Goal: Information Seeking & Learning: Learn about a topic

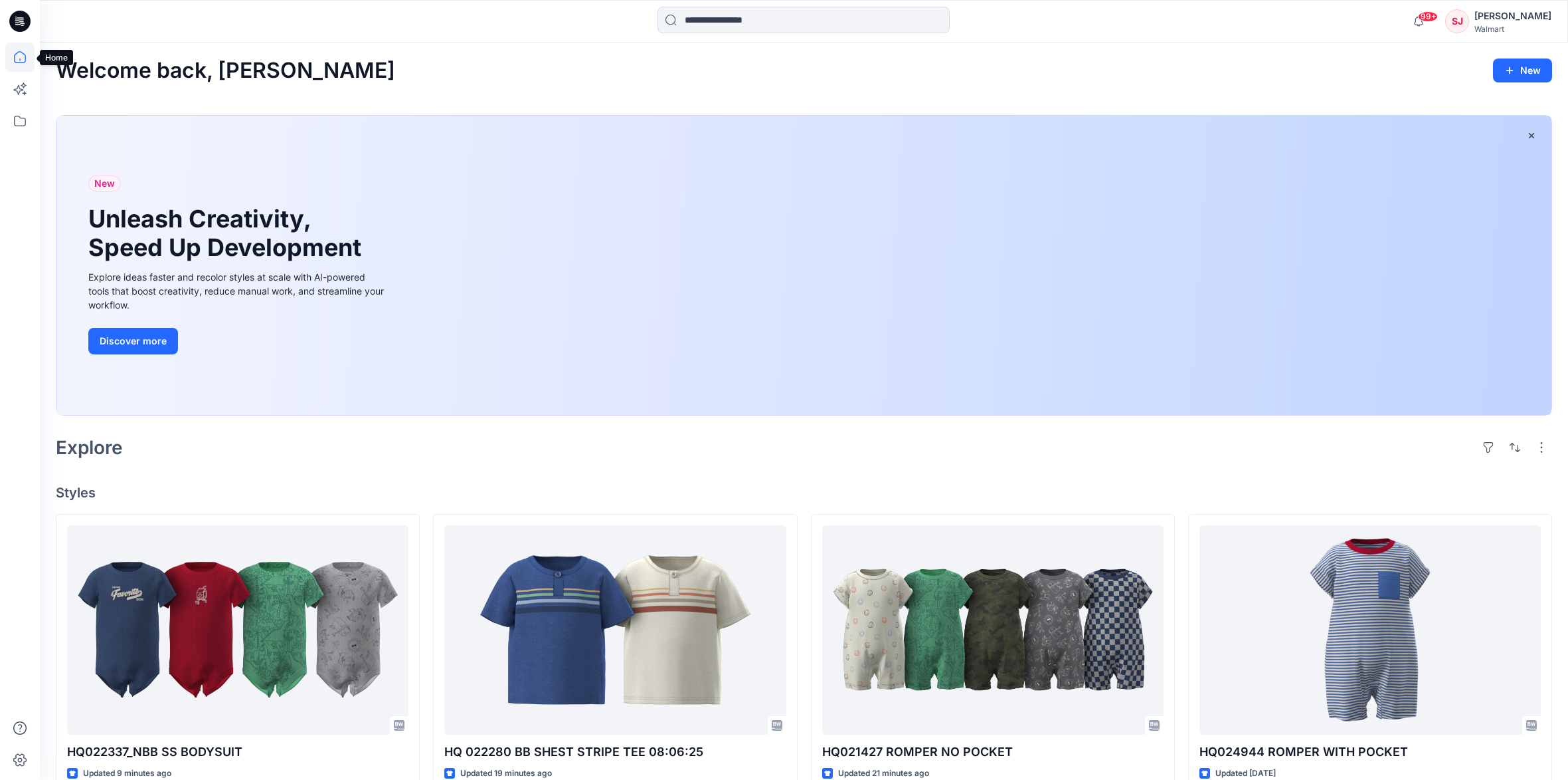
click at [20, 57] on icon at bounding box center [20, 57] width 29 height 29
click at [22, 55] on icon at bounding box center [20, 57] width 29 height 29
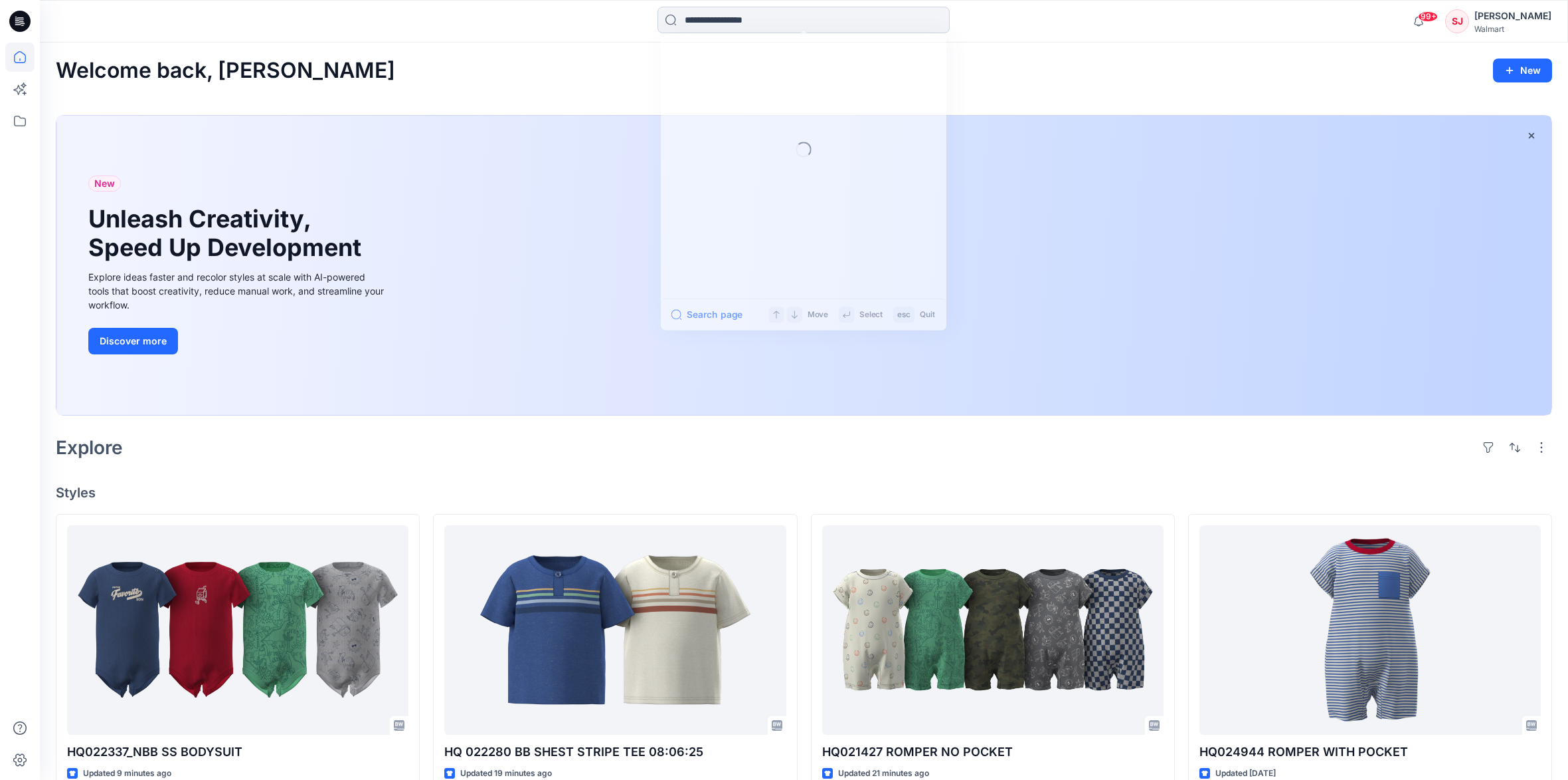
click at [744, 20] on input at bounding box center [804, 20] width 293 height 27
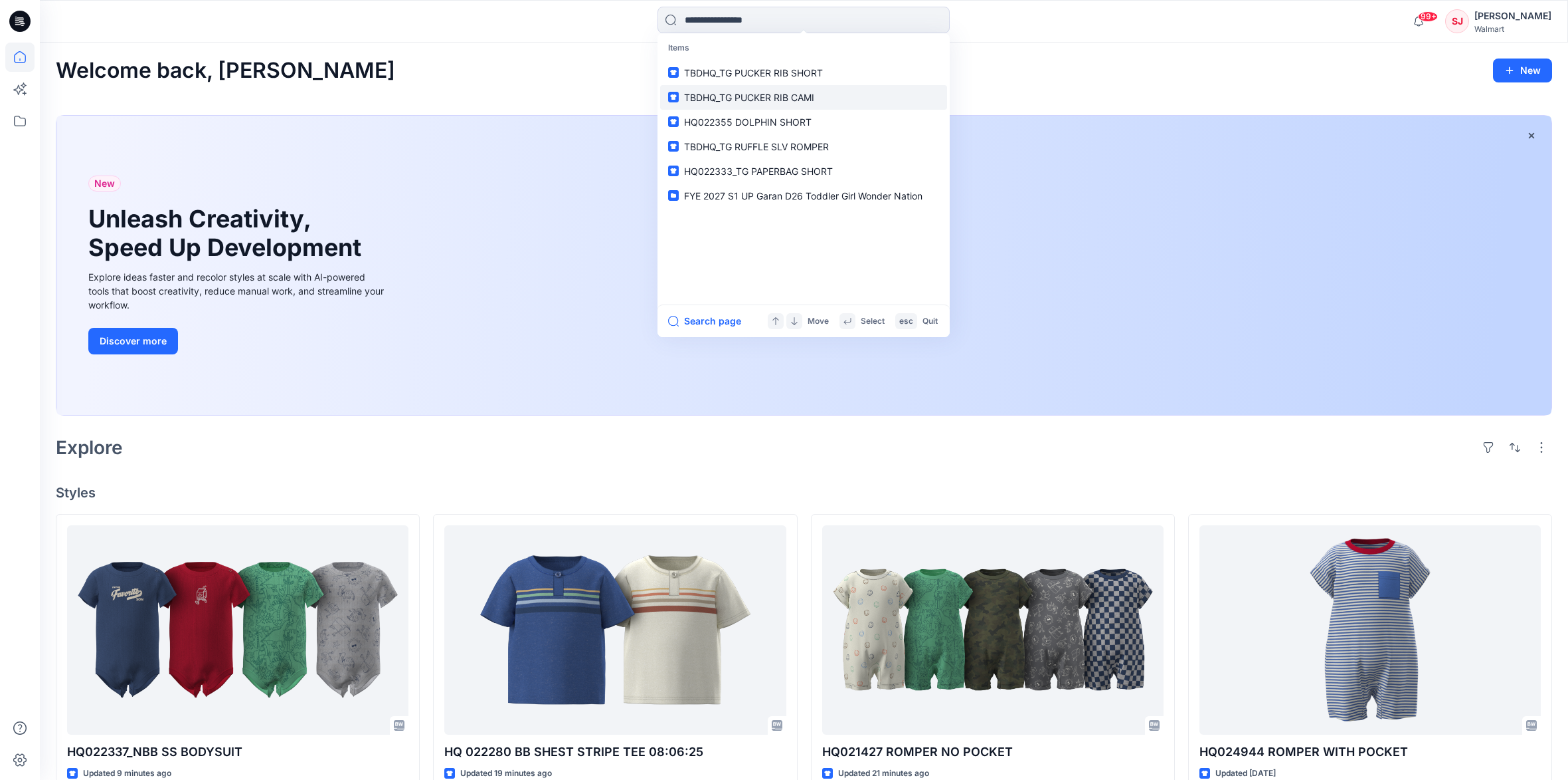
click at [750, 86] on link "TBDHQ_TG PUCKER RIB CAMI" at bounding box center [803, 97] width 287 height 25
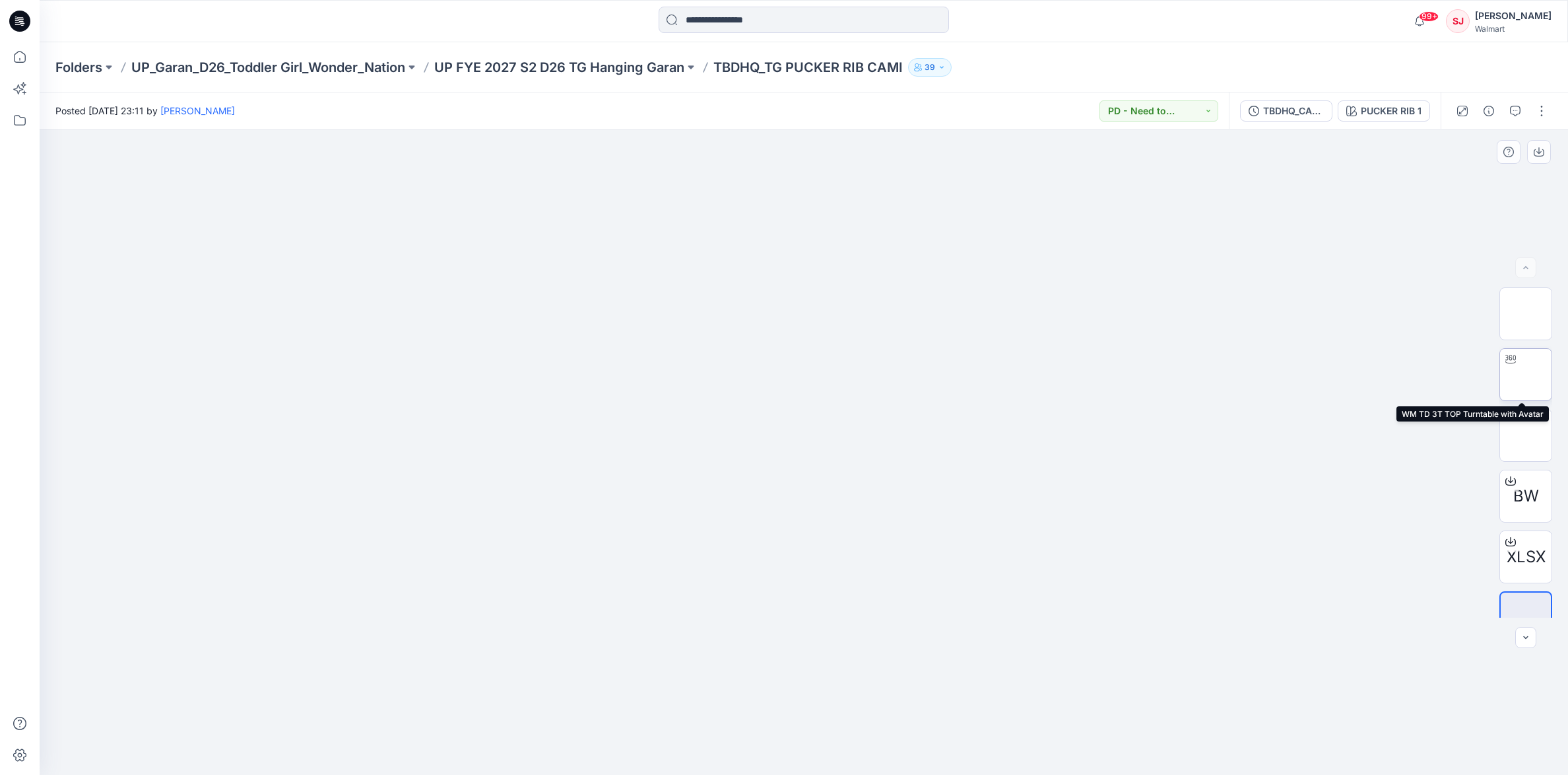
click at [1526, 375] on img at bounding box center [1526, 375] width 0 height 0
drag, startPoint x: 851, startPoint y: 756, endPoint x: 1024, endPoint y: 719, distance: 176.9
click at [1024, 719] on div at bounding box center [804, 452] width 1529 height 645
drag, startPoint x: 932, startPoint y: 753, endPoint x: 976, endPoint y: 750, distance: 44.1
click at [976, 750] on icon at bounding box center [805, 735] width 399 height 50
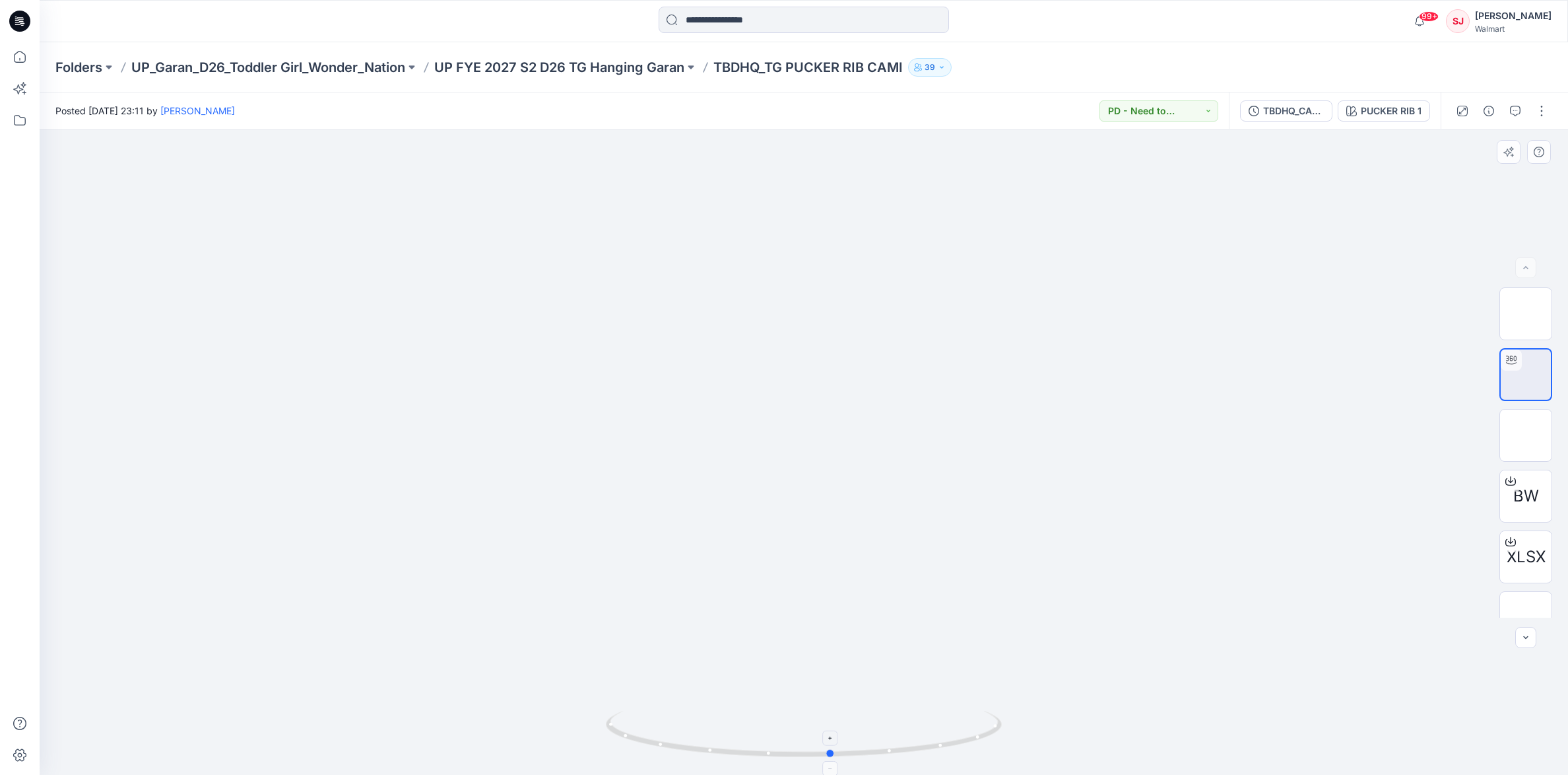
drag, startPoint x: 891, startPoint y: 762, endPoint x: 702, endPoint y: 746, distance: 189.7
click at [702, 746] on div at bounding box center [804, 452] width 1529 height 645
click at [1517, 104] on button "button" at bounding box center [1515, 111] width 21 height 21
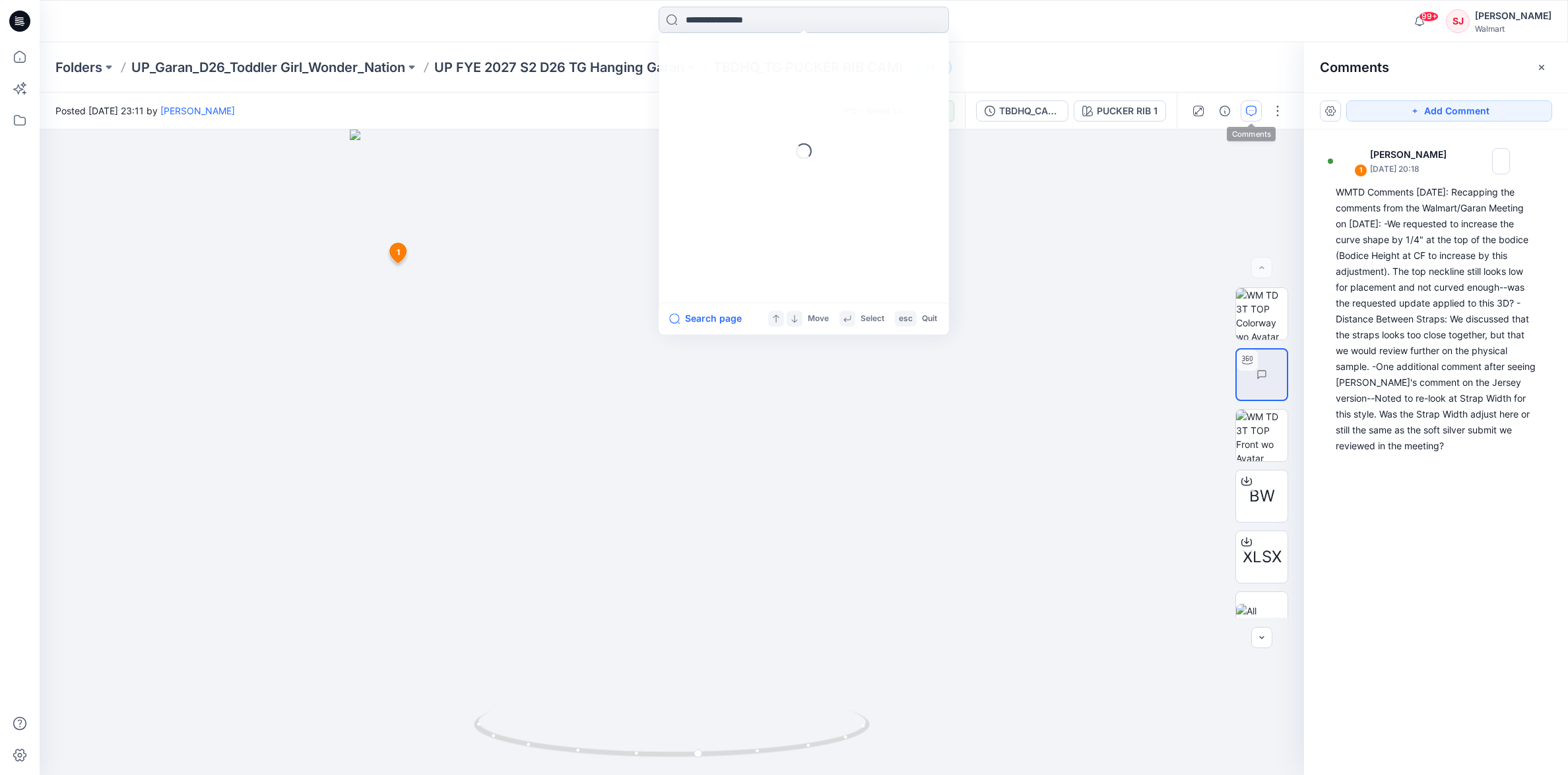
click at [931, 21] on input at bounding box center [804, 20] width 291 height 26
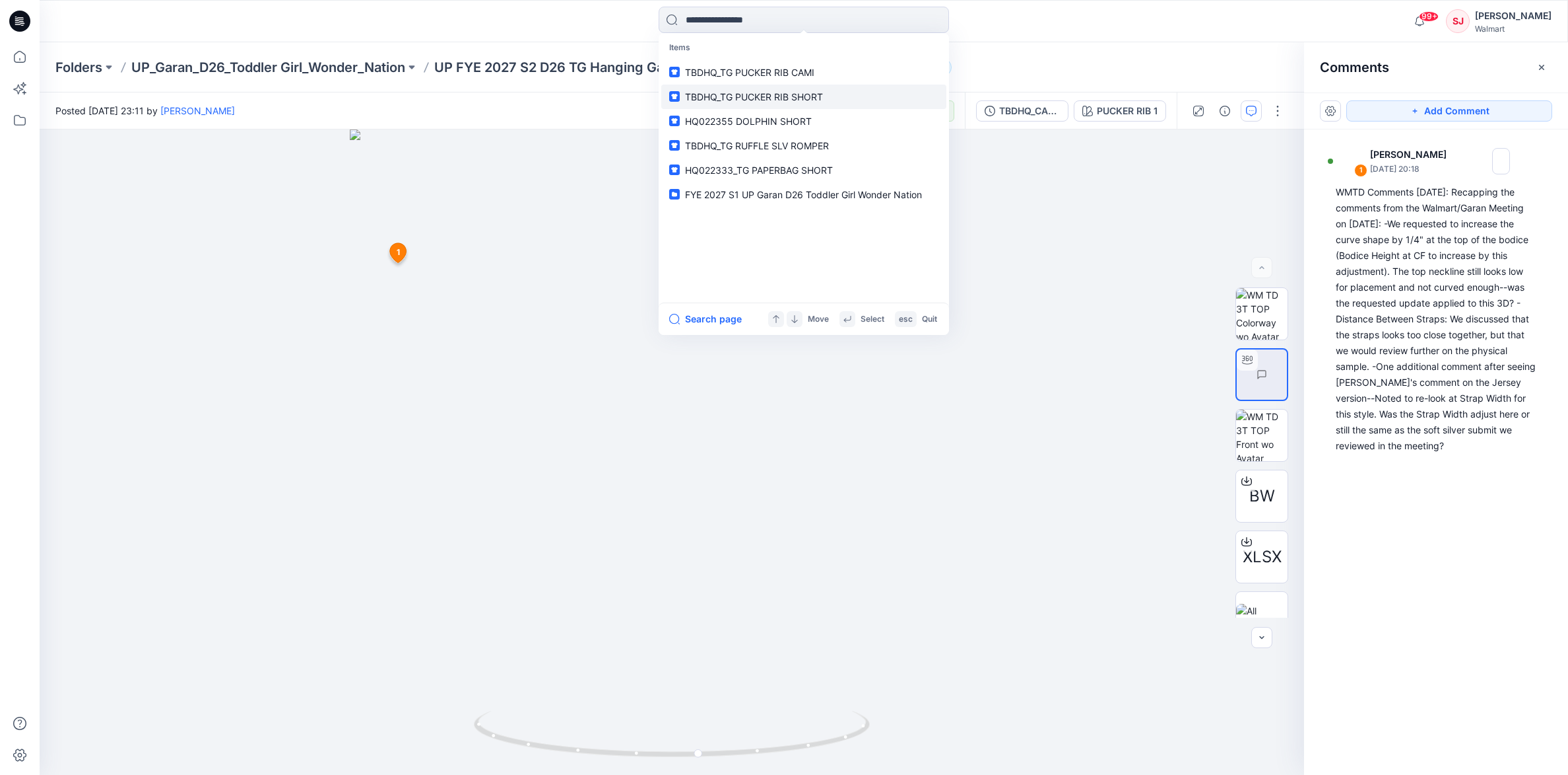
click at [810, 87] on link "TBDHQ_TG PUCKER RIB SHORT" at bounding box center [804, 97] width 285 height 24
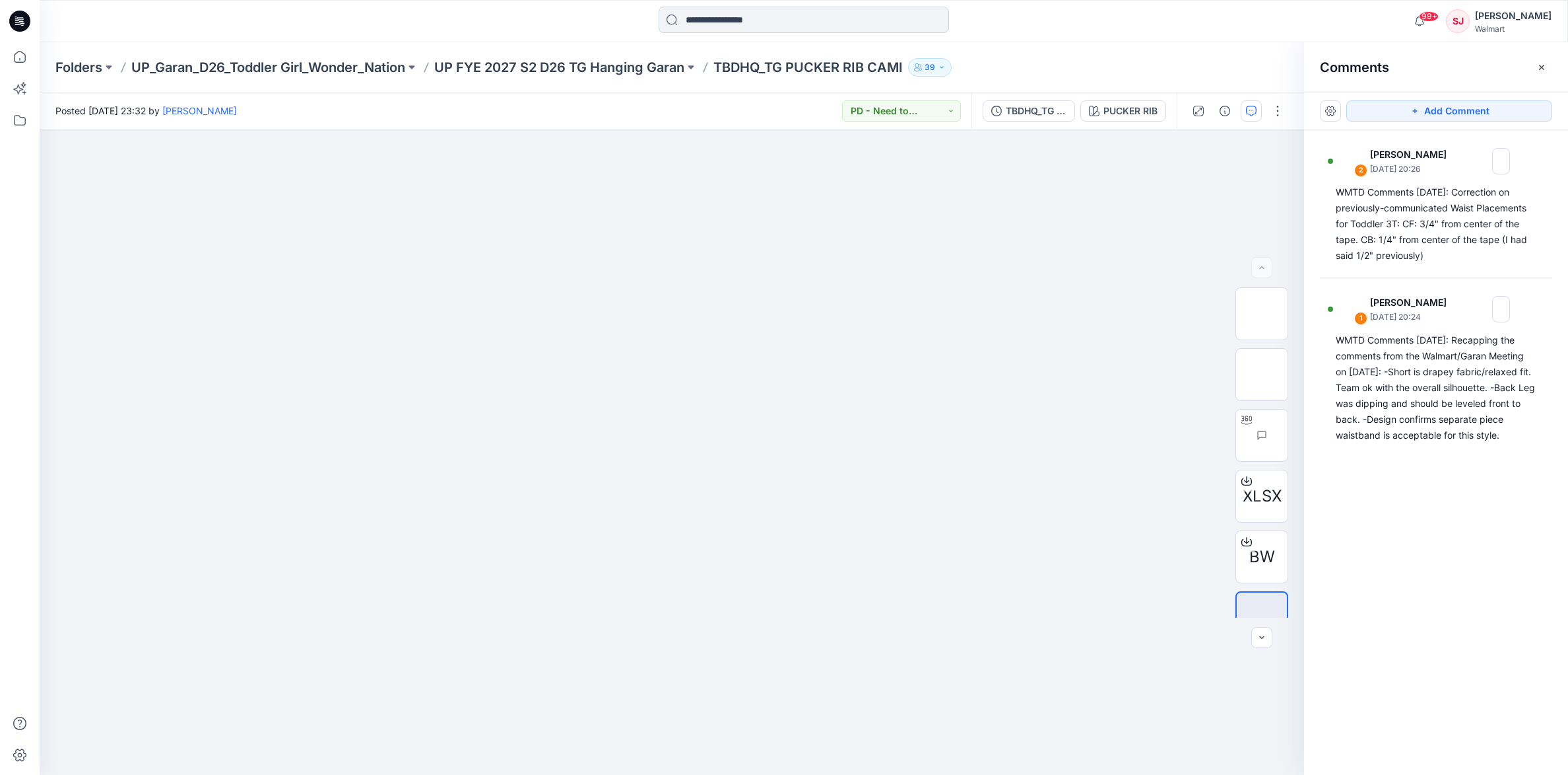
click at [935, 20] on input at bounding box center [804, 20] width 291 height 26
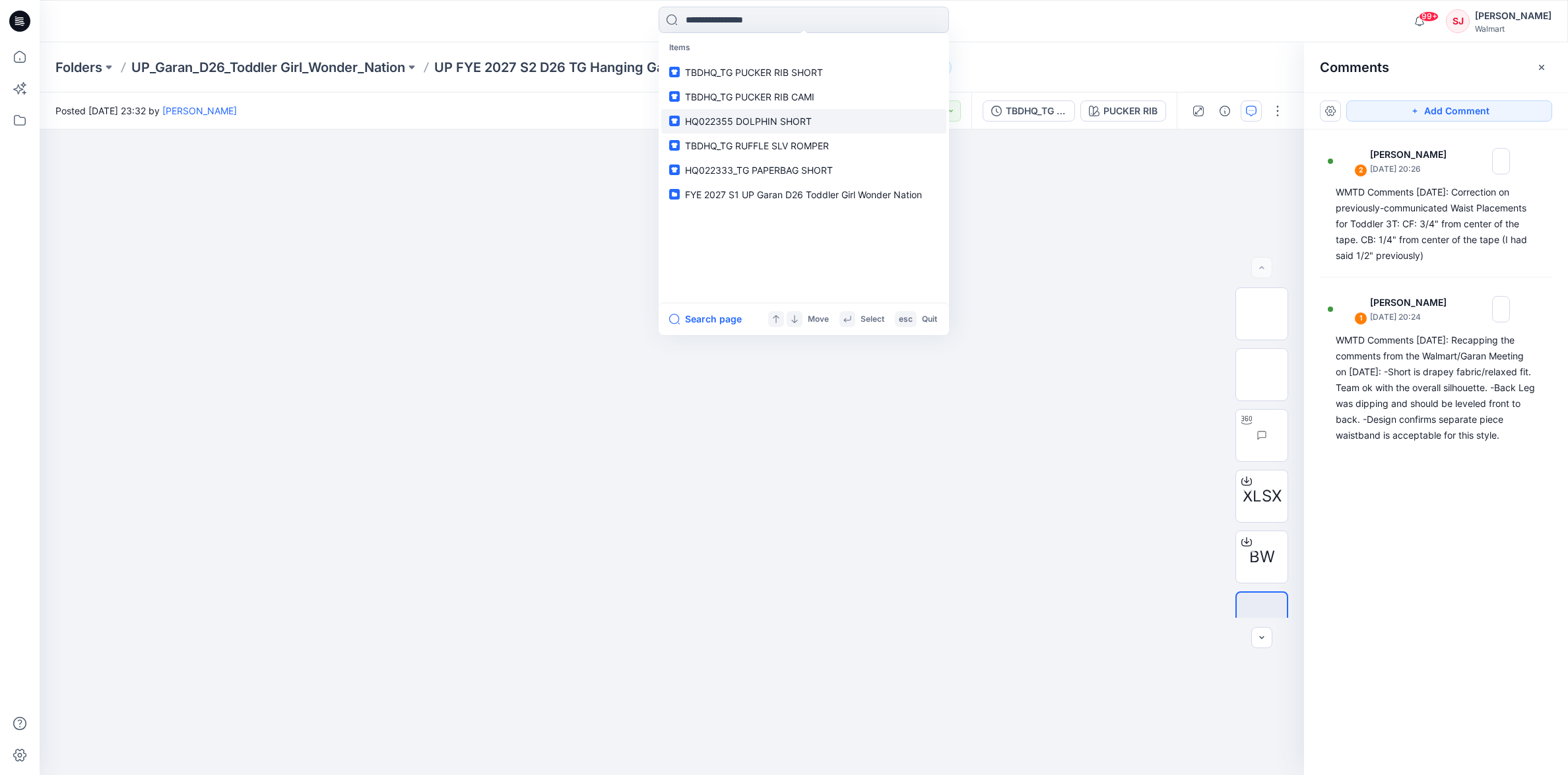
click at [797, 112] on link "HQ022355 DOLPHIN SHORT" at bounding box center [804, 121] width 285 height 24
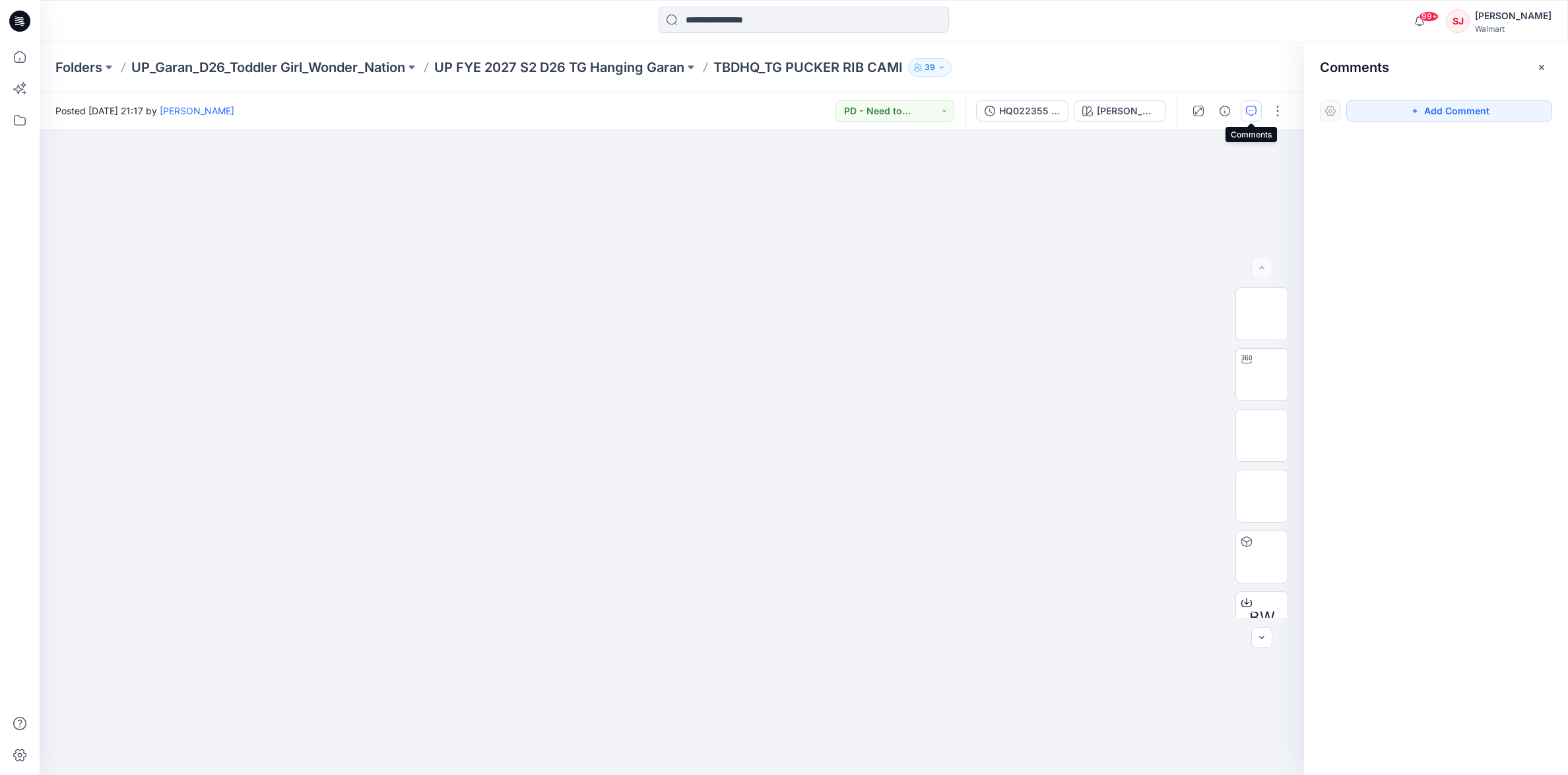
click at [1252, 107] on icon "button" at bounding box center [1251, 110] width 11 height 11
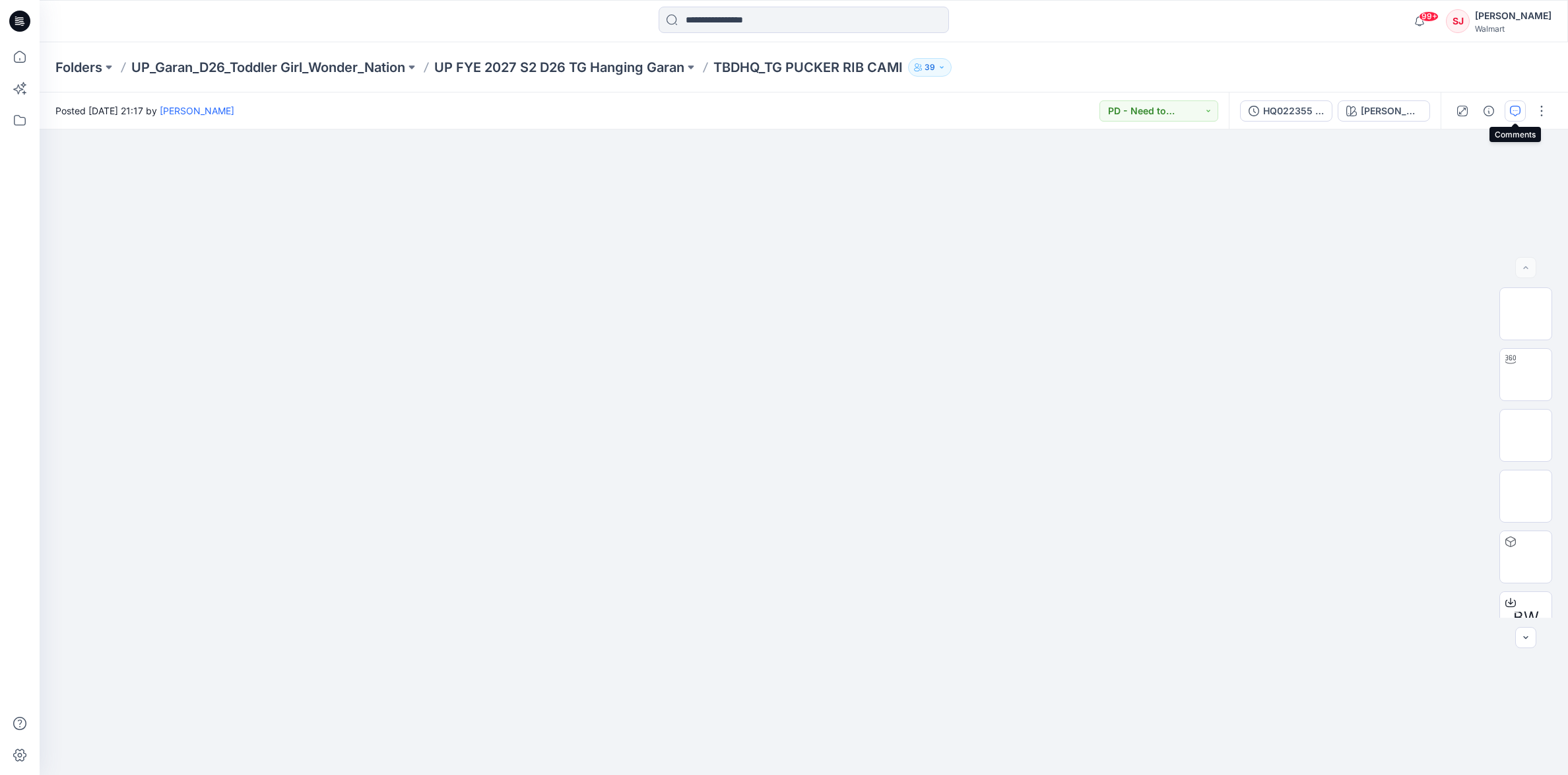
click at [1515, 108] on icon "button" at bounding box center [1515, 110] width 11 height 11
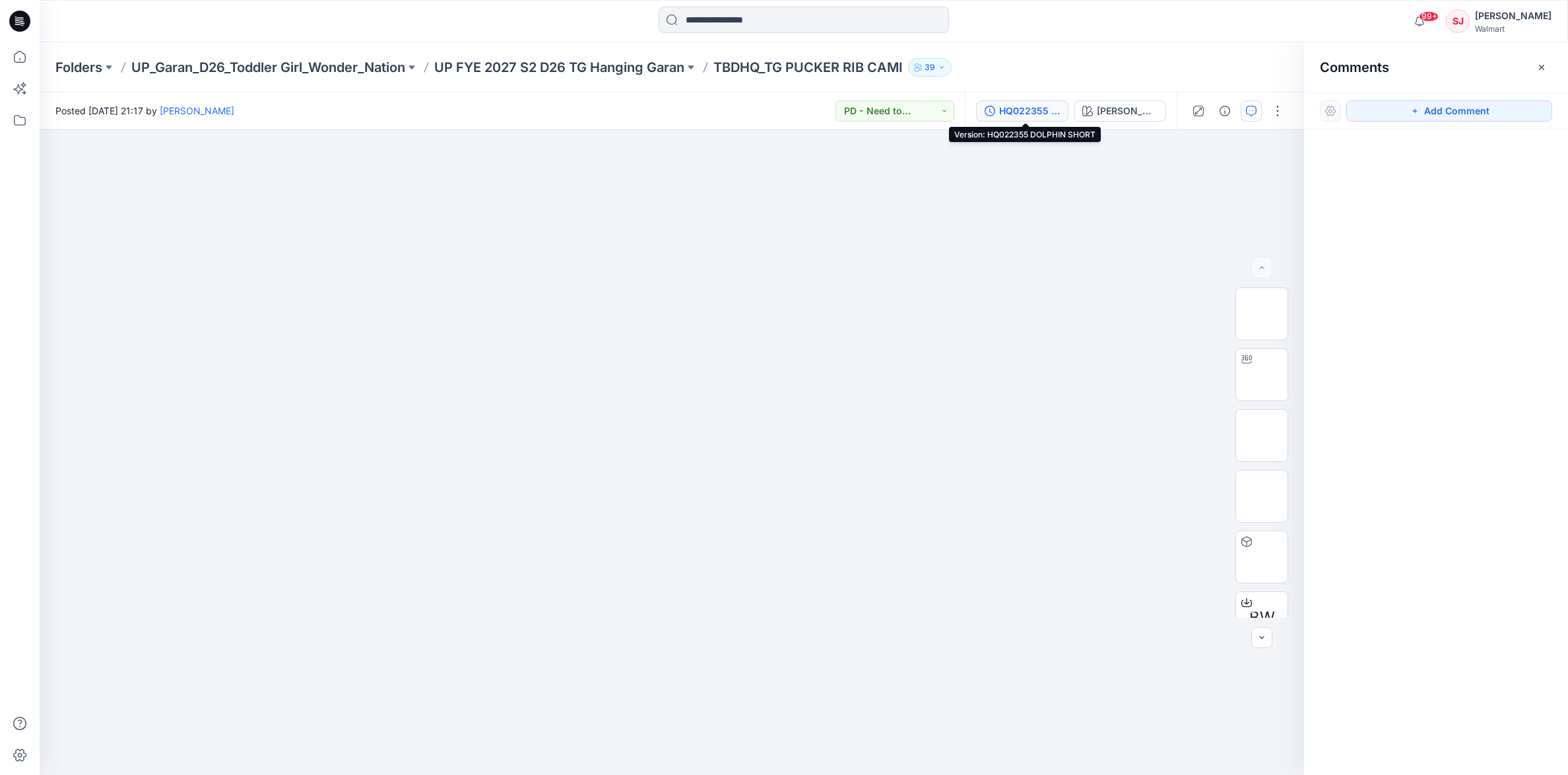
click at [1039, 103] on div "HQ022355 DOLPHIN SHORT" at bounding box center [1029, 110] width 60 height 15
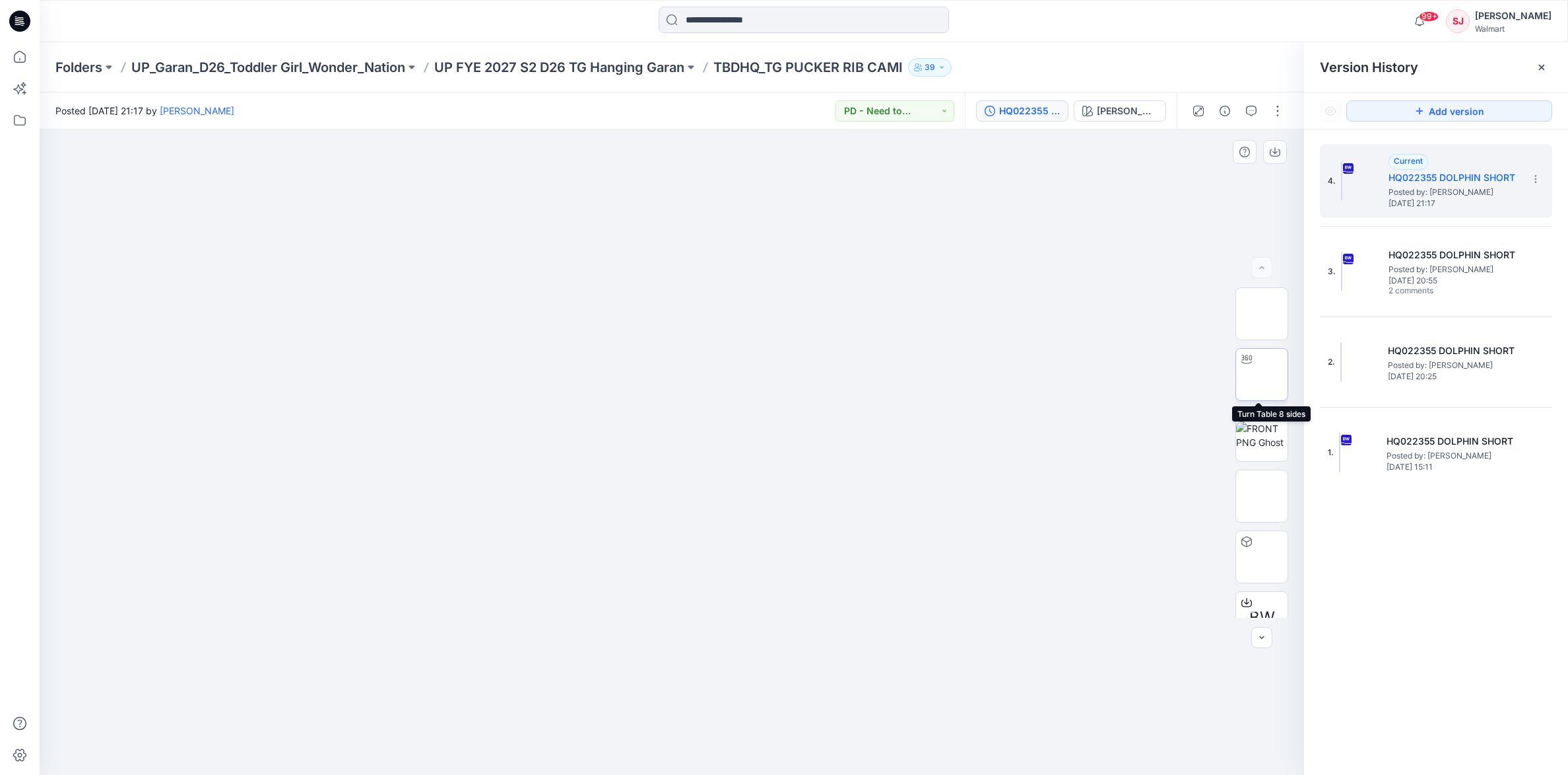
click at [1262, 375] on img at bounding box center [1262, 375] width 0 height 0
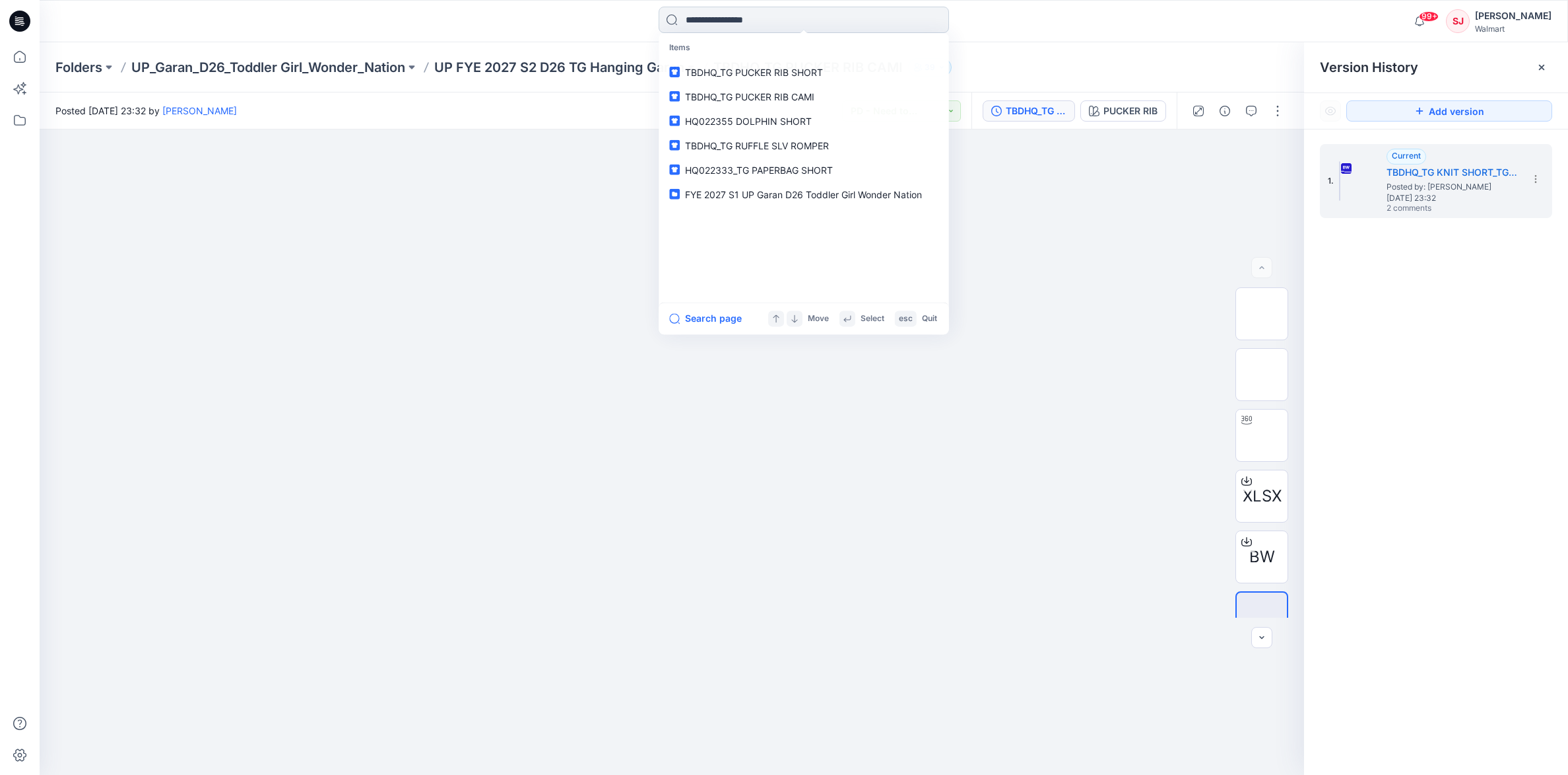
click at [938, 20] on input at bounding box center [804, 20] width 291 height 26
click at [811, 136] on link "TBDHQ_TG RUFFLE SLV ROMPER" at bounding box center [804, 145] width 285 height 24
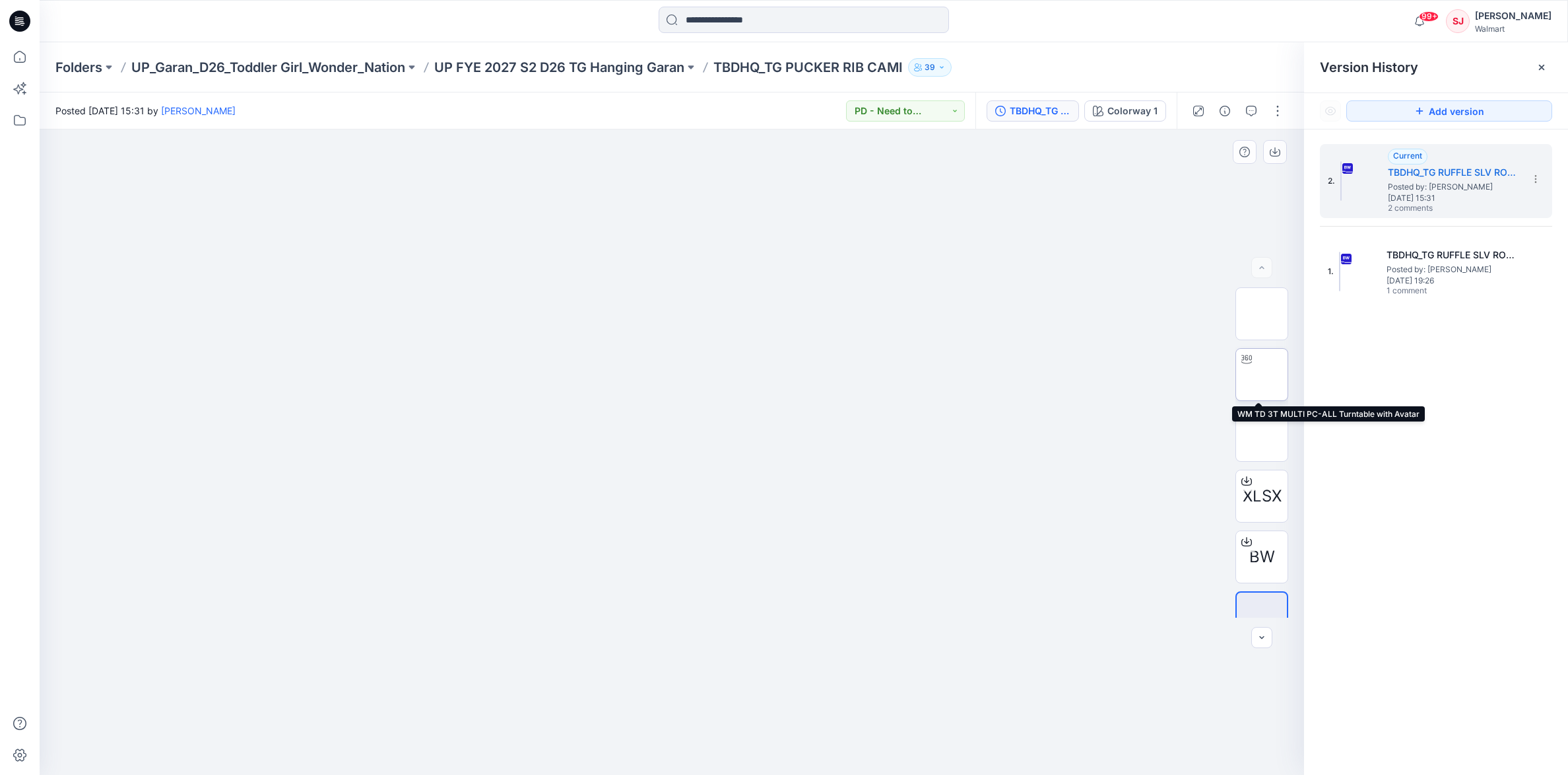
click at [1262, 375] on img at bounding box center [1262, 375] width 0 height 0
drag, startPoint x: 856, startPoint y: 744, endPoint x: 691, endPoint y: 736, distance: 165.2
click at [691, 736] on icon at bounding box center [673, 735] width 399 height 50
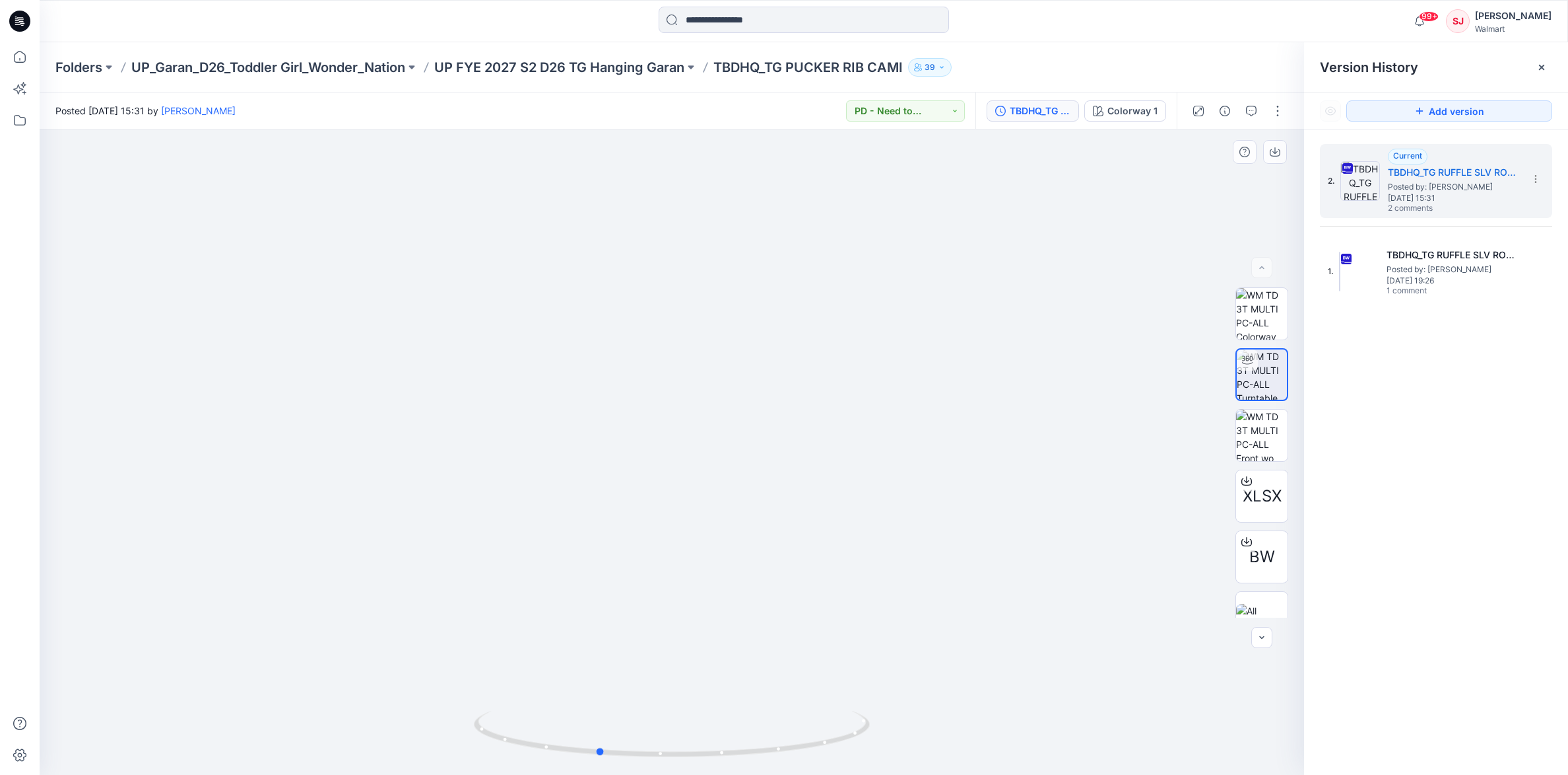
drag, startPoint x: 729, startPoint y: 761, endPoint x: 820, endPoint y: 760, distance: 91.0
click at [820, 760] on img at bounding box center [672, 743] width 396 height 64
drag, startPoint x: 599, startPoint y: 751, endPoint x: 674, endPoint y: 745, distance: 75.2
click at [674, 745] on icon at bounding box center [673, 735] width 399 height 50
